Goal: Find specific page/section: Find specific page/section

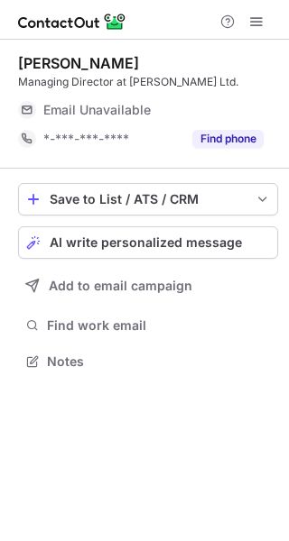
scroll to position [349, 289]
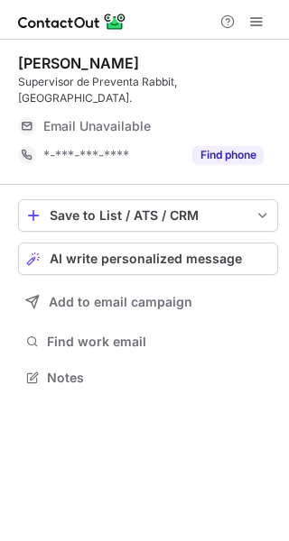
scroll to position [349, 289]
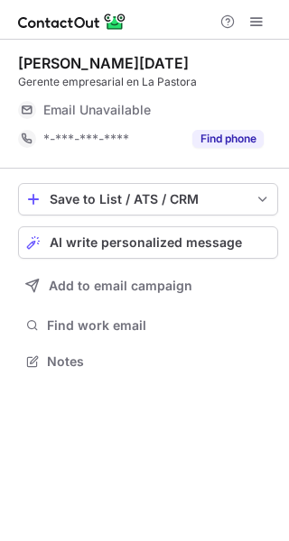
scroll to position [349, 289]
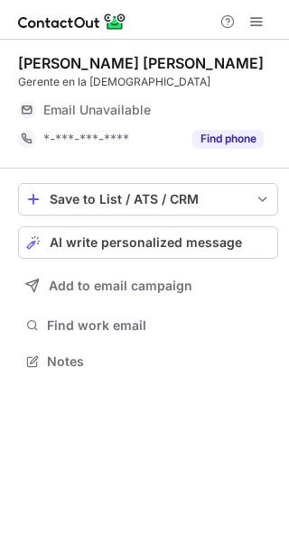
scroll to position [349, 289]
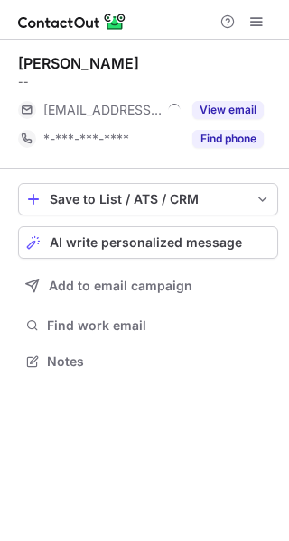
scroll to position [349, 289]
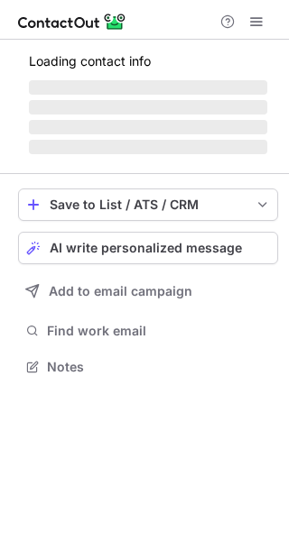
scroll to position [349, 289]
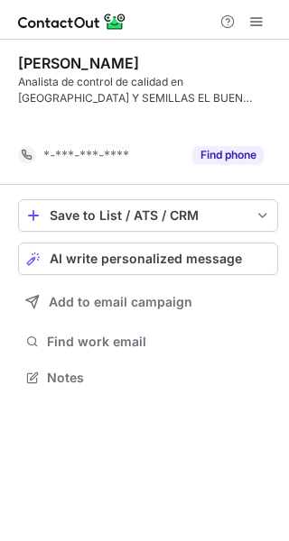
scroll to position [336, 289]
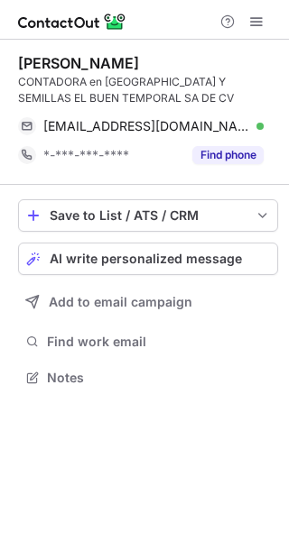
scroll to position [365, 289]
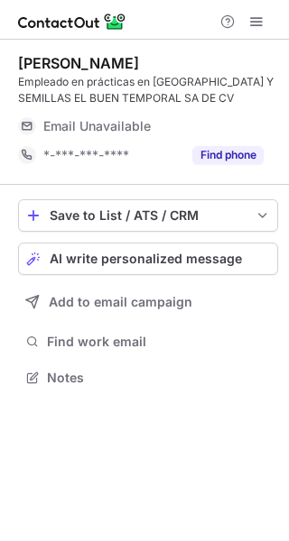
scroll to position [365, 289]
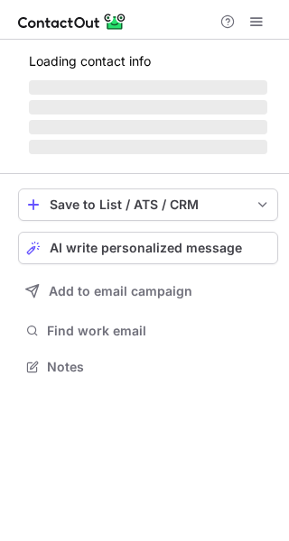
scroll to position [365, 289]
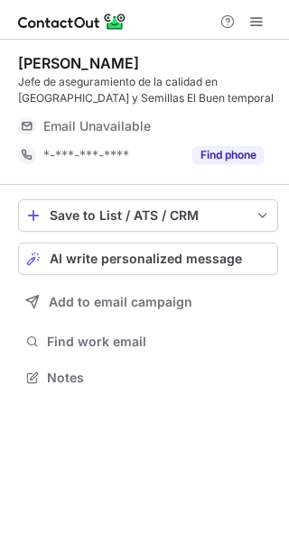
scroll to position [365, 289]
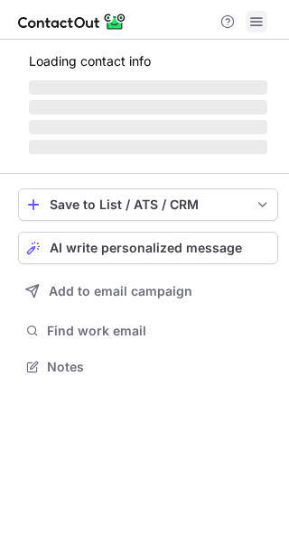
scroll to position [365, 289]
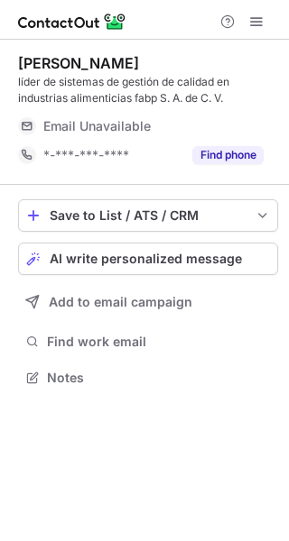
scroll to position [365, 289]
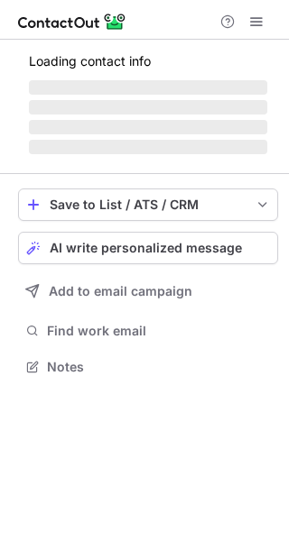
scroll to position [365, 289]
